Goal: Task Accomplishment & Management: Use online tool/utility

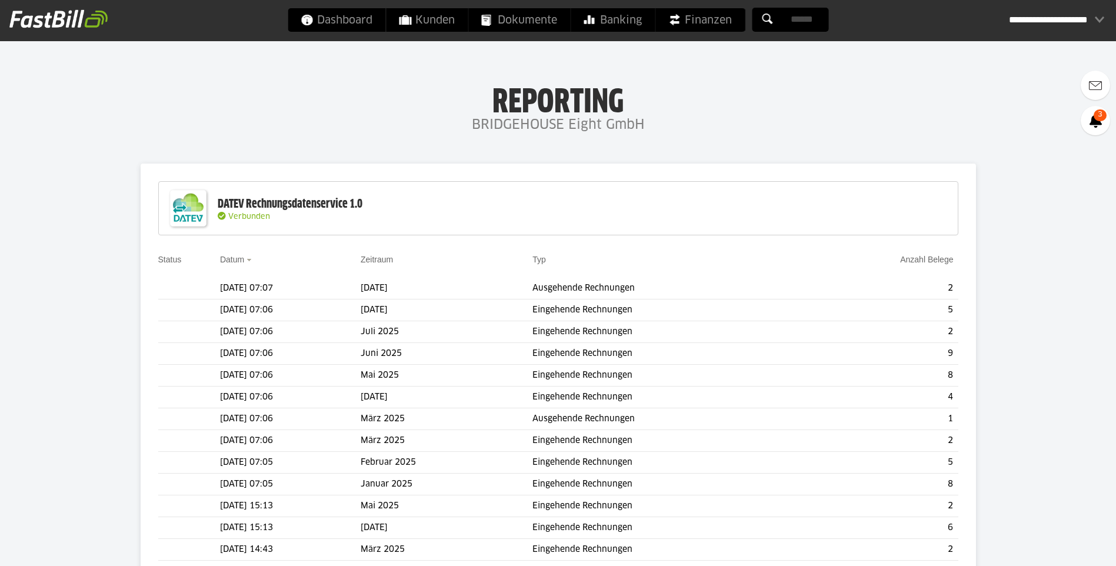
click at [0, 0] on slot "Belege übertragen" at bounding box center [0, 0] width 0 height 0
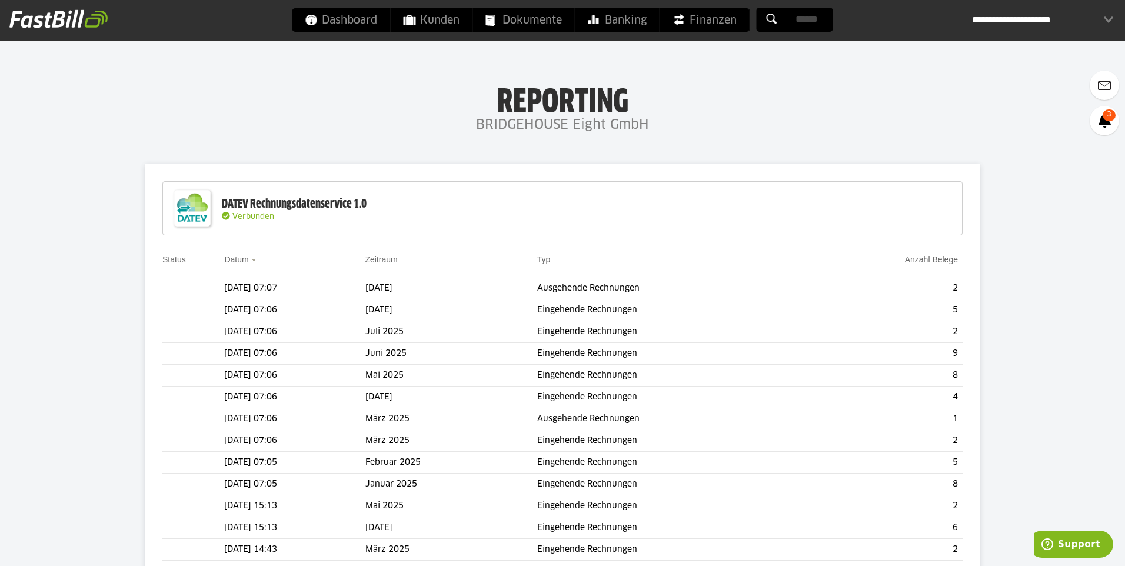
drag, startPoint x: 780, startPoint y: 286, endPoint x: 777, endPoint y: 298, distance: 11.7
click at [0, 0] on div "Einnahmen Ausgaben [DATE] 1 Einnahmen 0 Ausgaben Juli 2025 0 Einnahmen 0 Ausgab…" at bounding box center [0, 0] width 0 height 0
drag, startPoint x: 777, startPoint y: 298, endPoint x: 771, endPoint y: 297, distance: 5.9
click at [0, 0] on div at bounding box center [0, 0] width 0 height 0
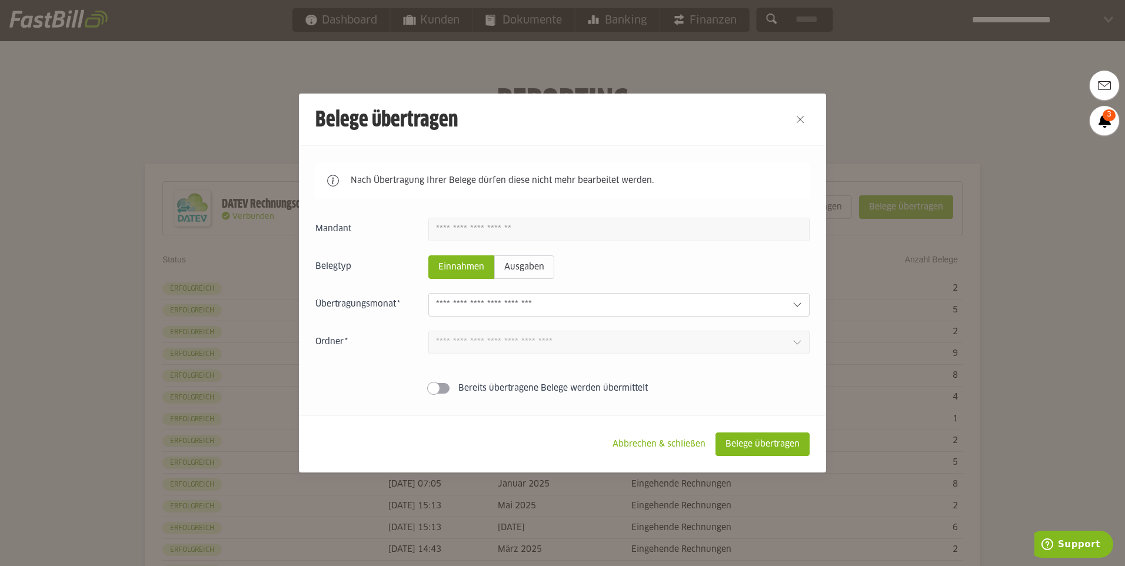
click at [723, 302] on input "text" at bounding box center [609, 304] width 347 height 13
click at [942, 88] on div at bounding box center [562, 283] width 1125 height 566
